Goal: Information Seeking & Learning: Learn about a topic

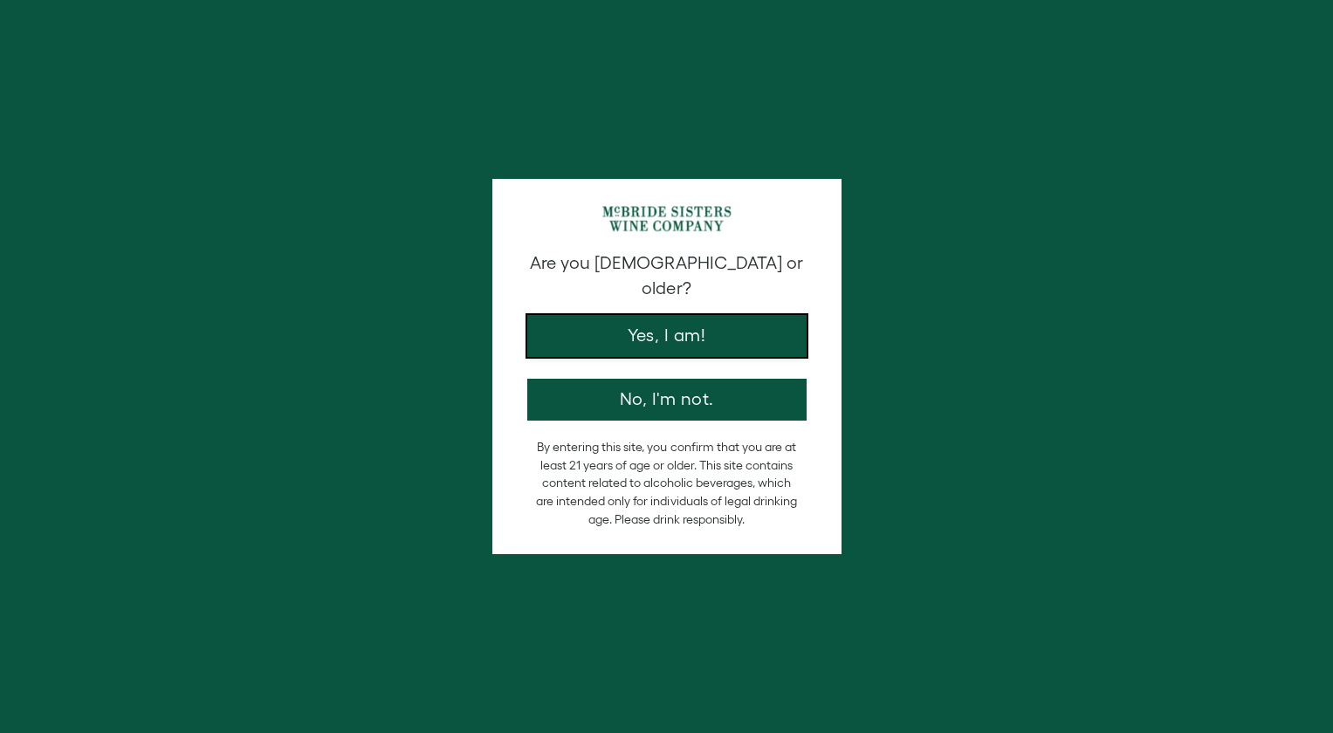
click at [691, 318] on button "Yes, I am!" at bounding box center [666, 336] width 279 height 42
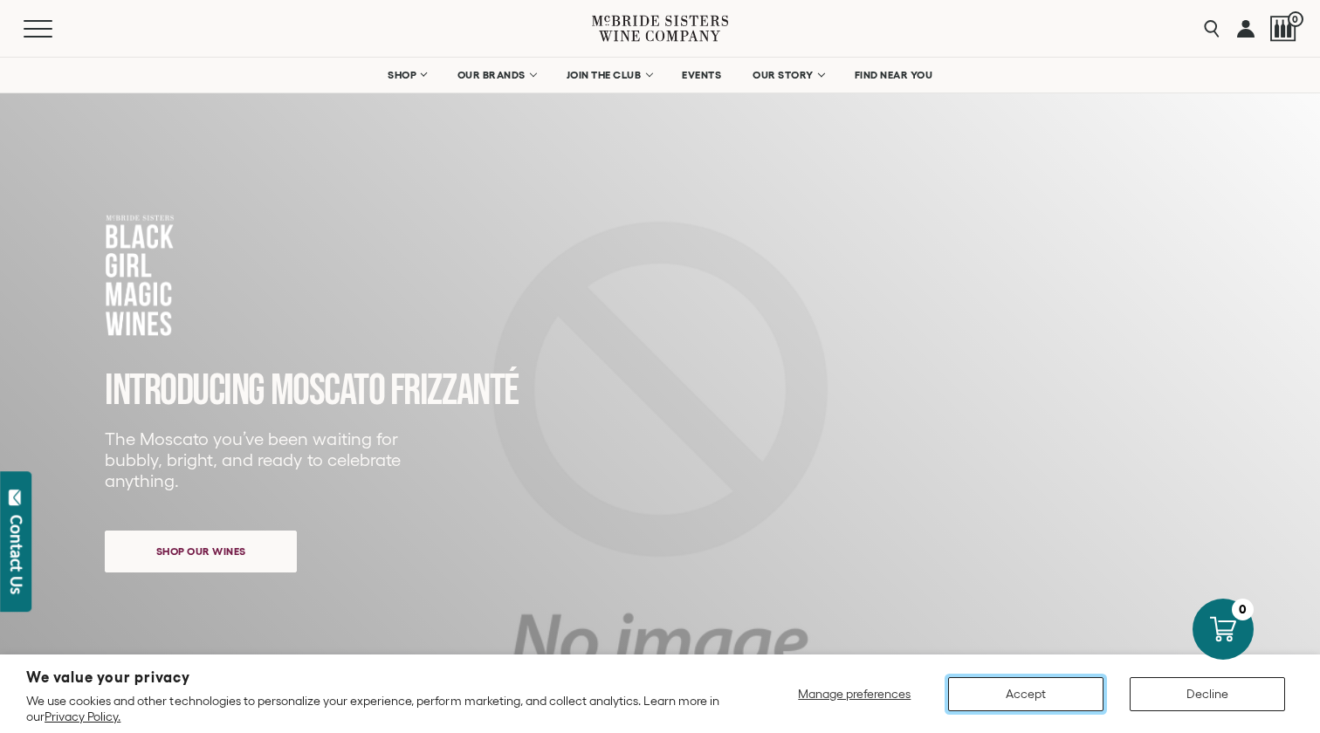
click at [1073, 687] on button "Accept" at bounding box center [1025, 694] width 155 height 34
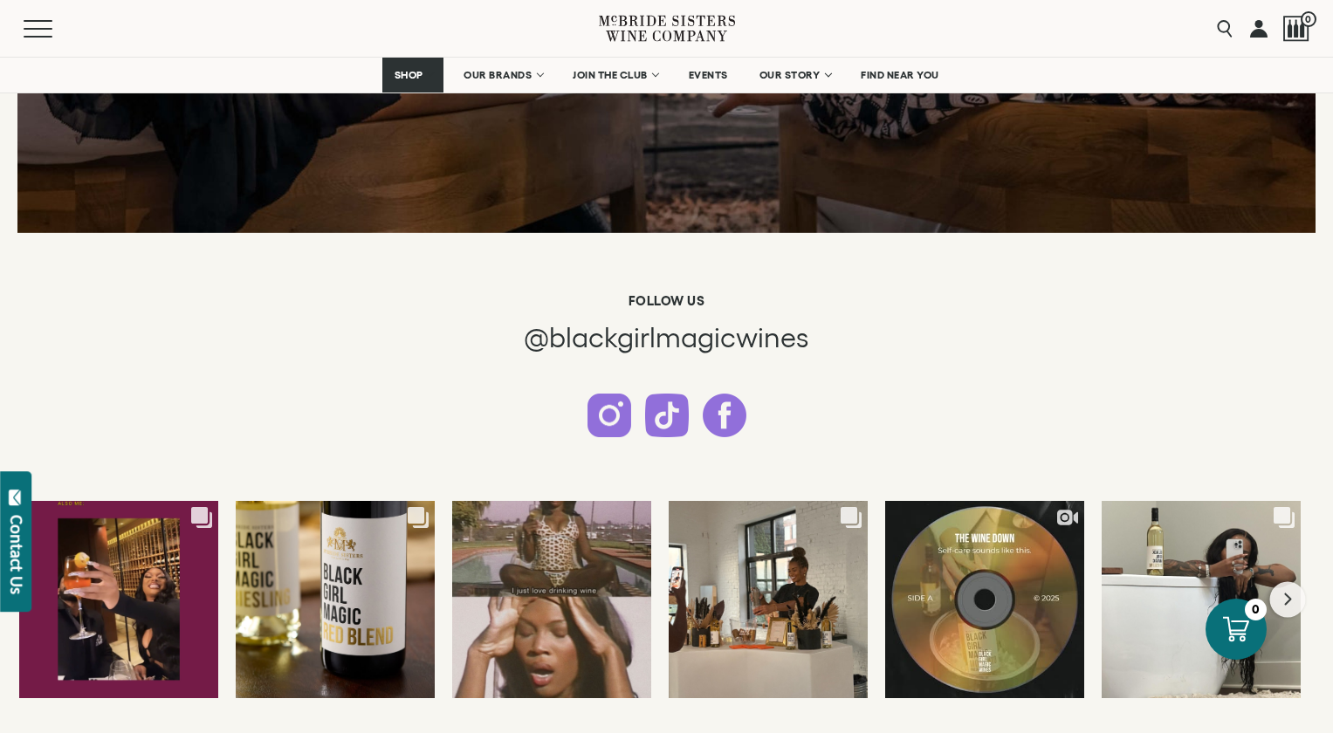
scroll to position [4364, 0]
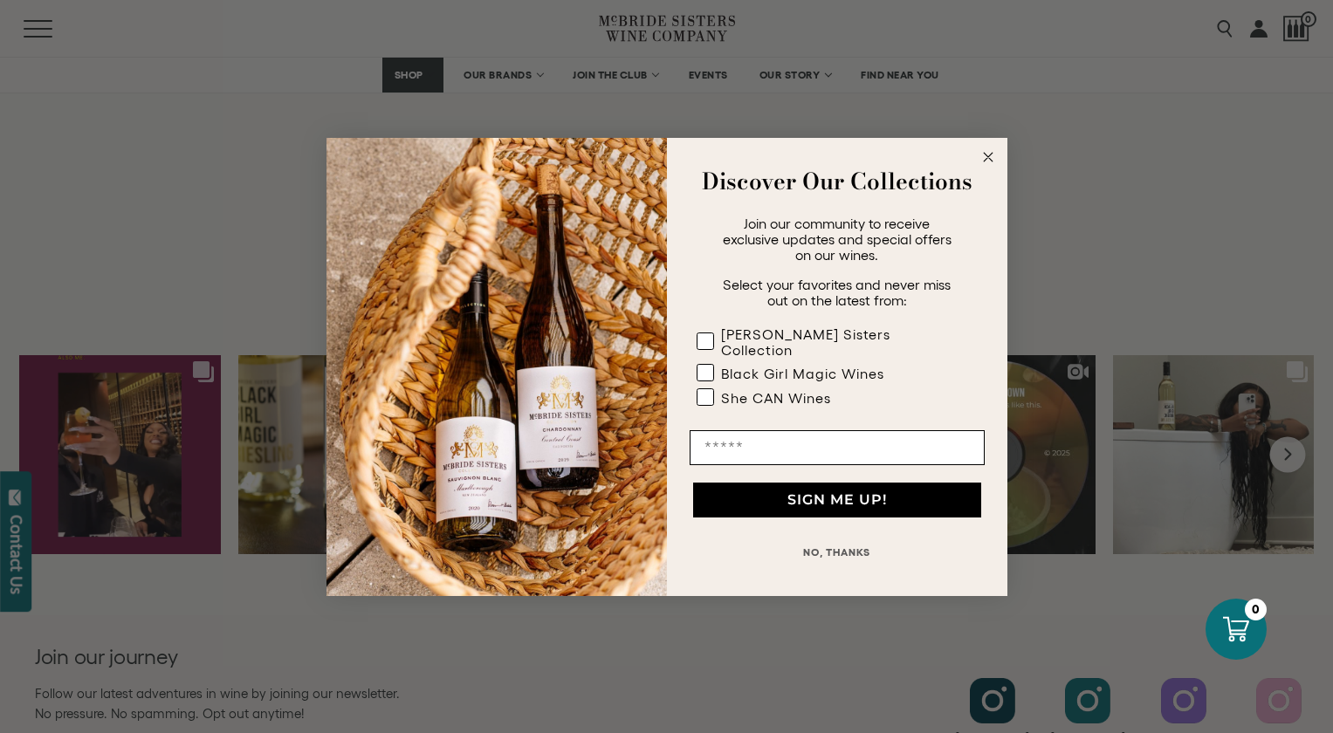
click at [851, 544] on button "NO, THANKS" at bounding box center [836, 552] width 295 height 35
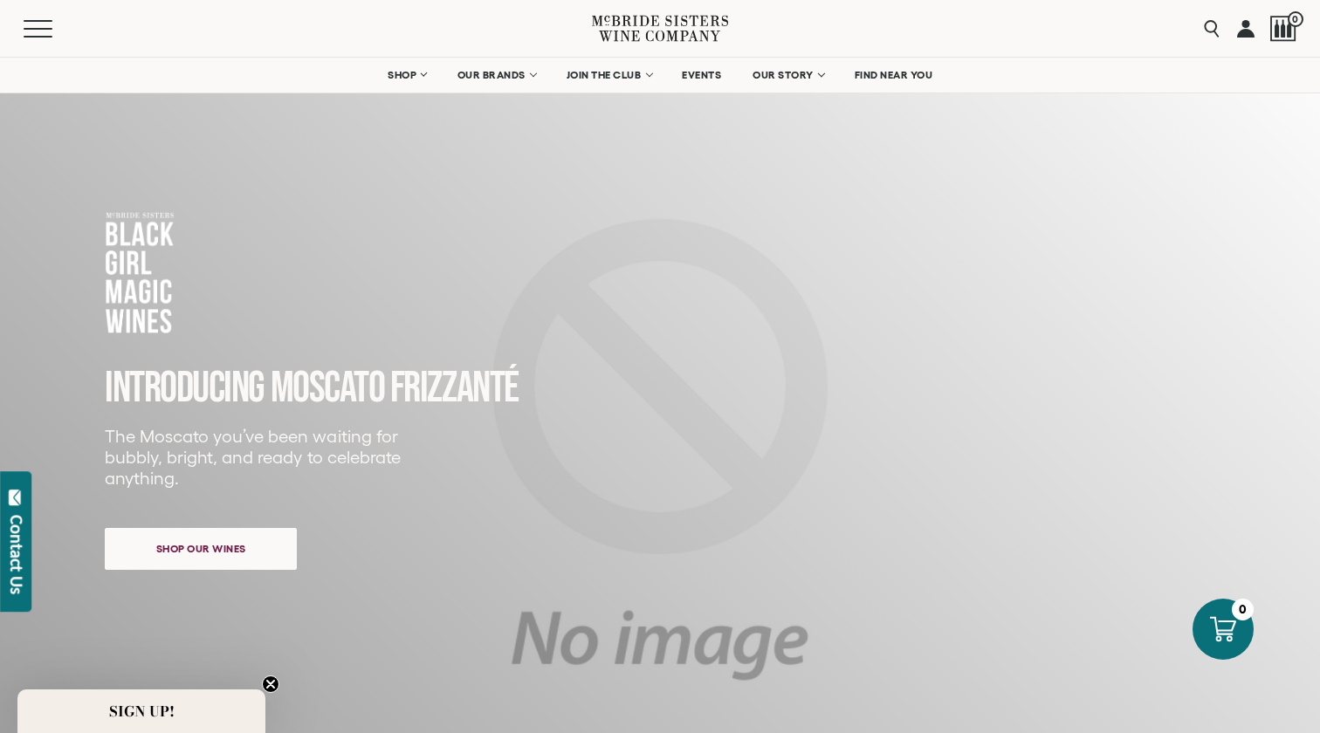
scroll to position [0, 0]
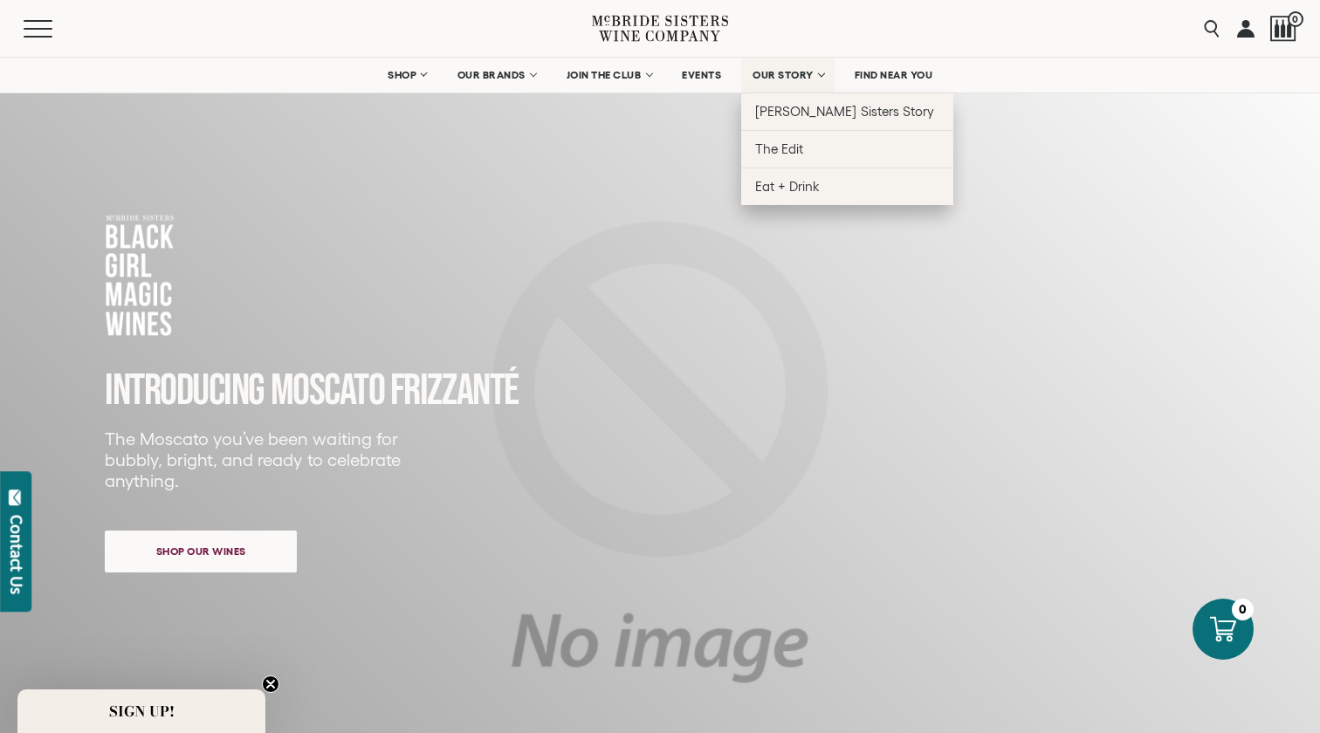
click at [767, 74] on span "OUR STORY" at bounding box center [782, 75] width 61 height 12
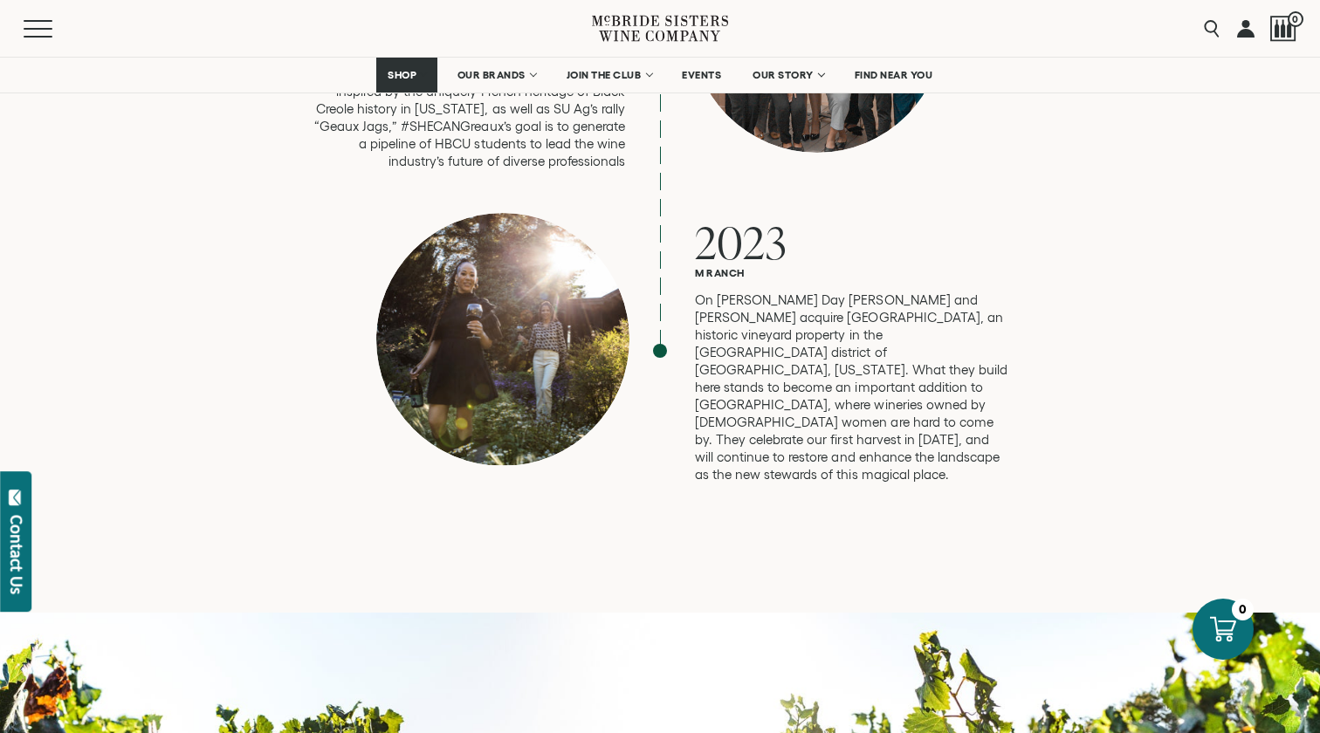
scroll to position [873, 0]
